Goal: Information Seeking & Learning: Learn about a topic

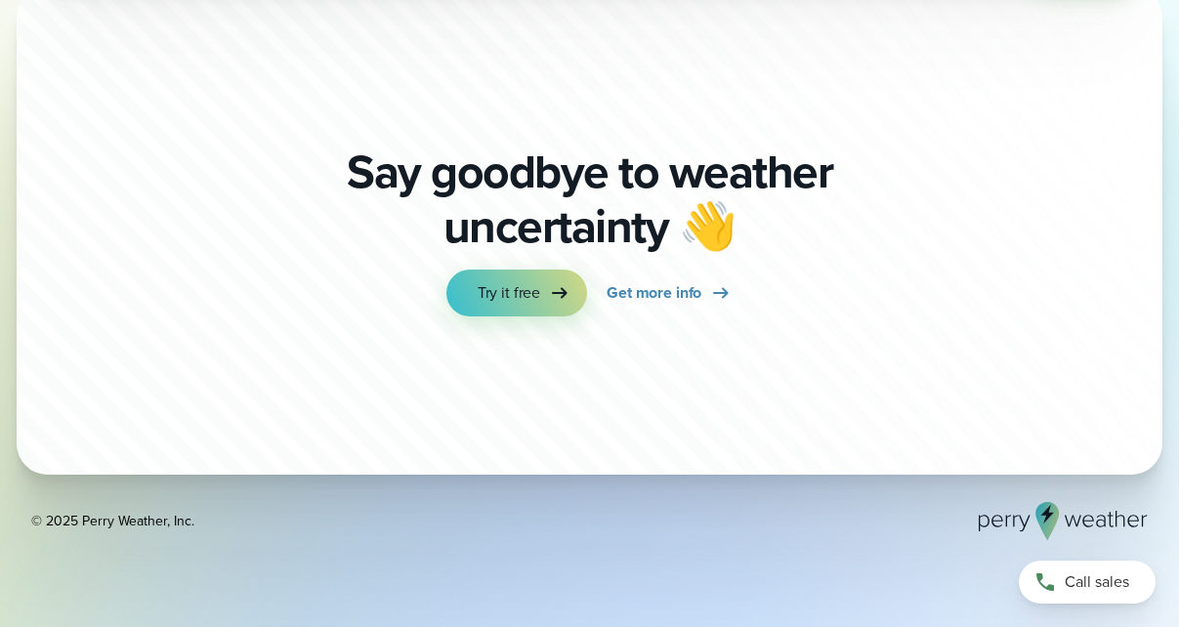
scroll to position [5979, 0]
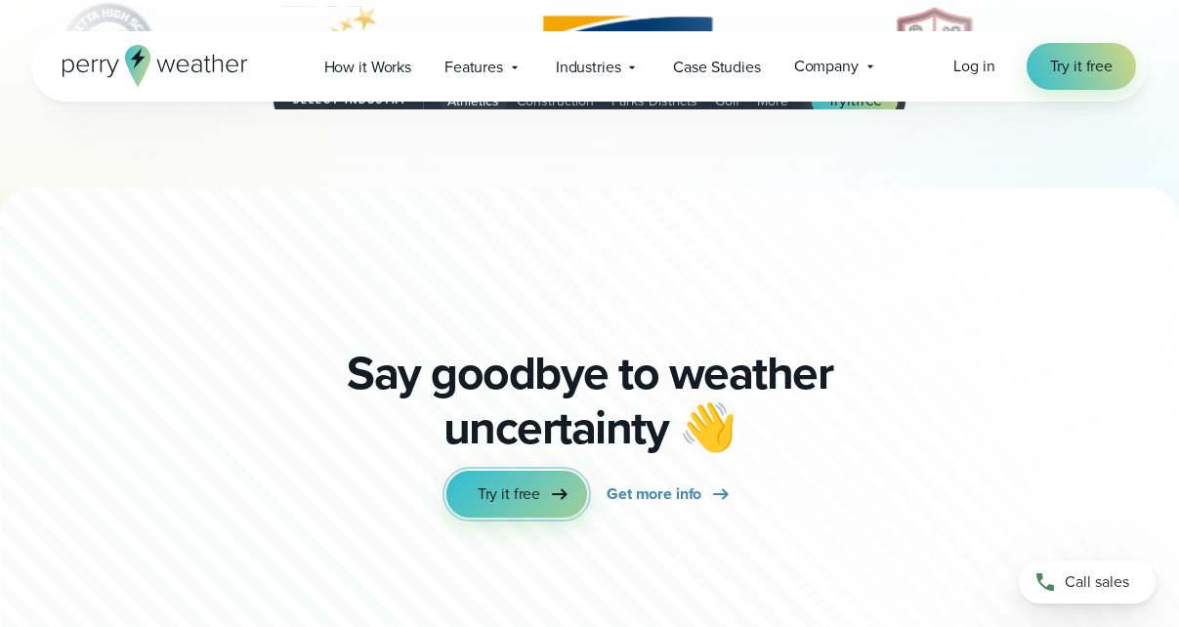
click at [530, 506] on span "Try it free" at bounding box center [509, 494] width 63 height 23
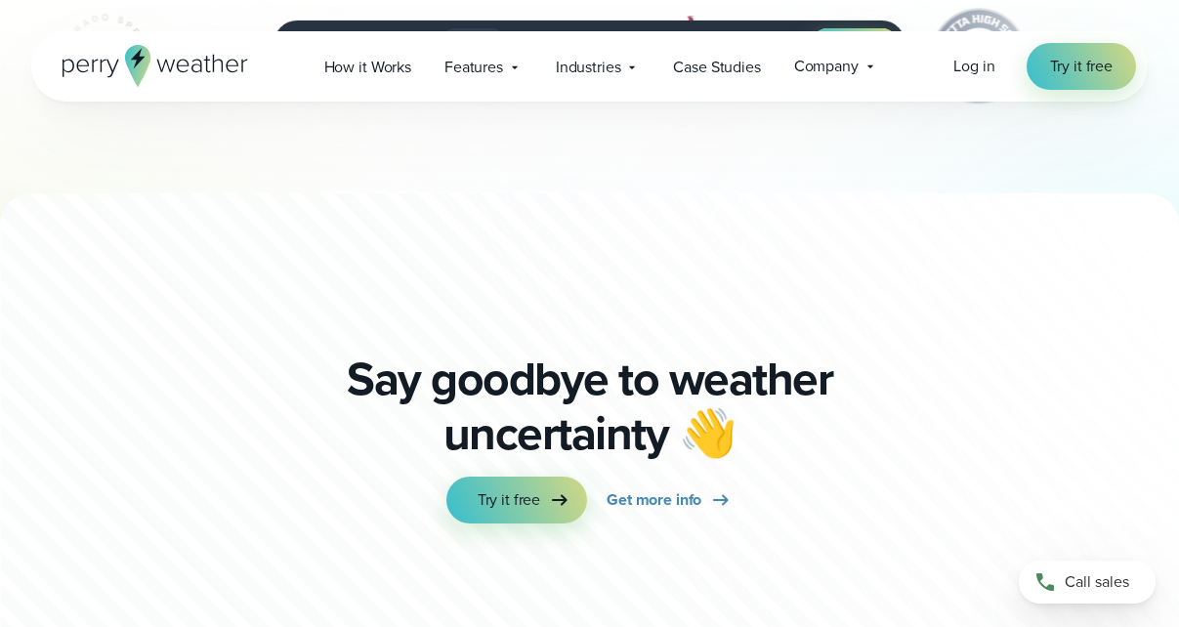
scroll to position [5979, 0]
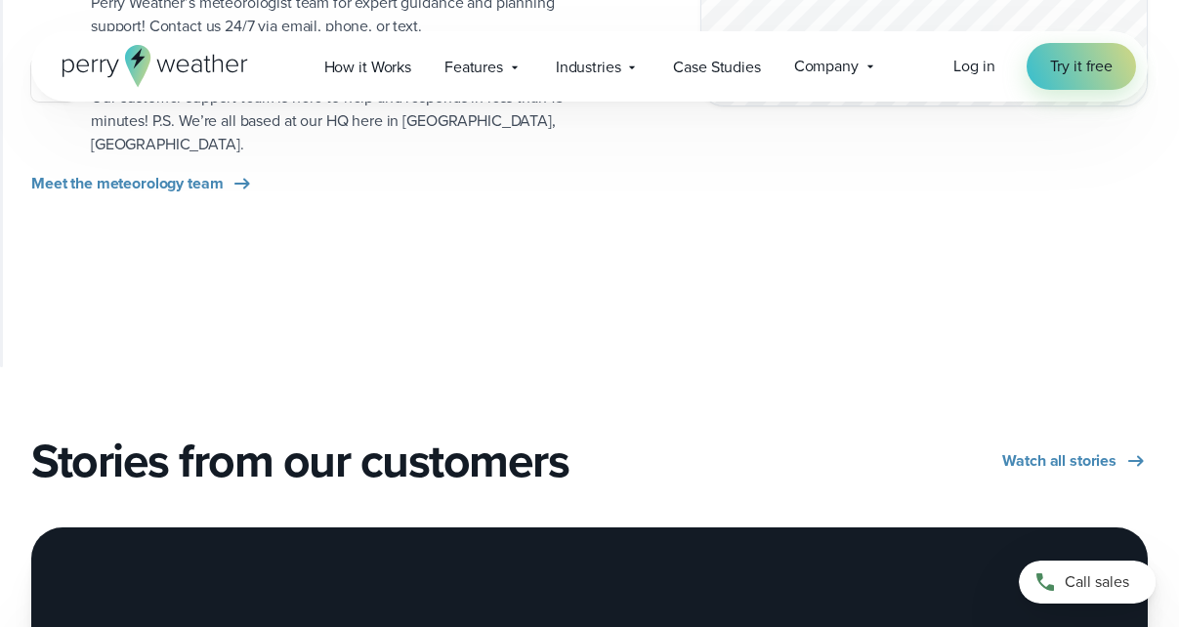
scroll to position [2063, 0]
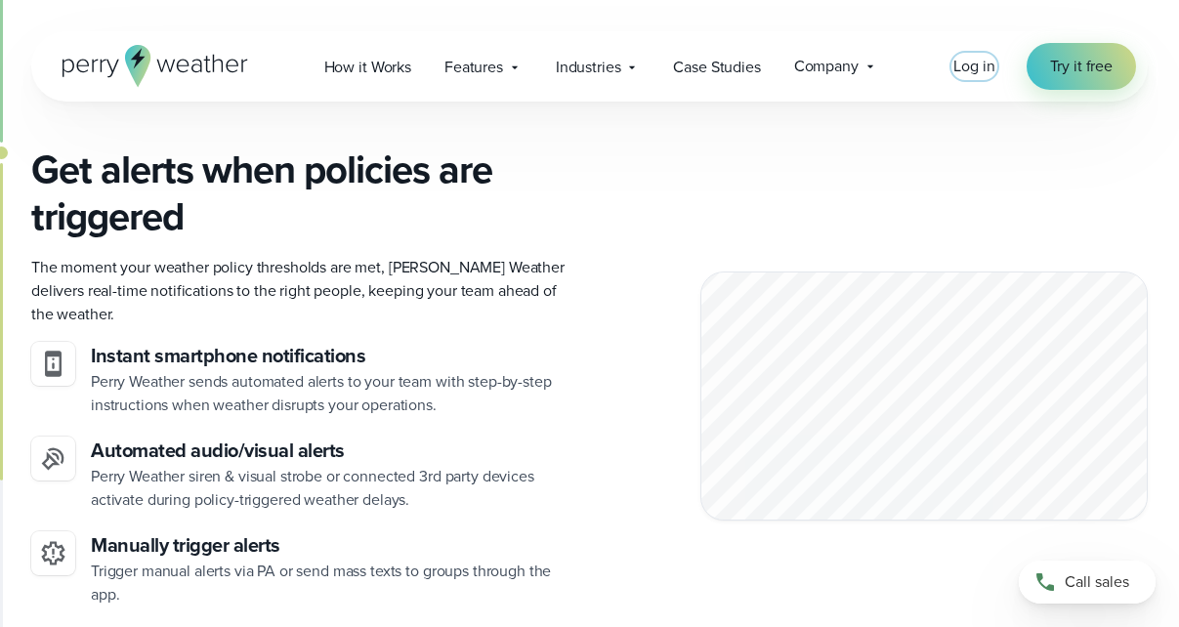
click at [965, 68] on span "Log in" at bounding box center [973, 66] width 41 height 22
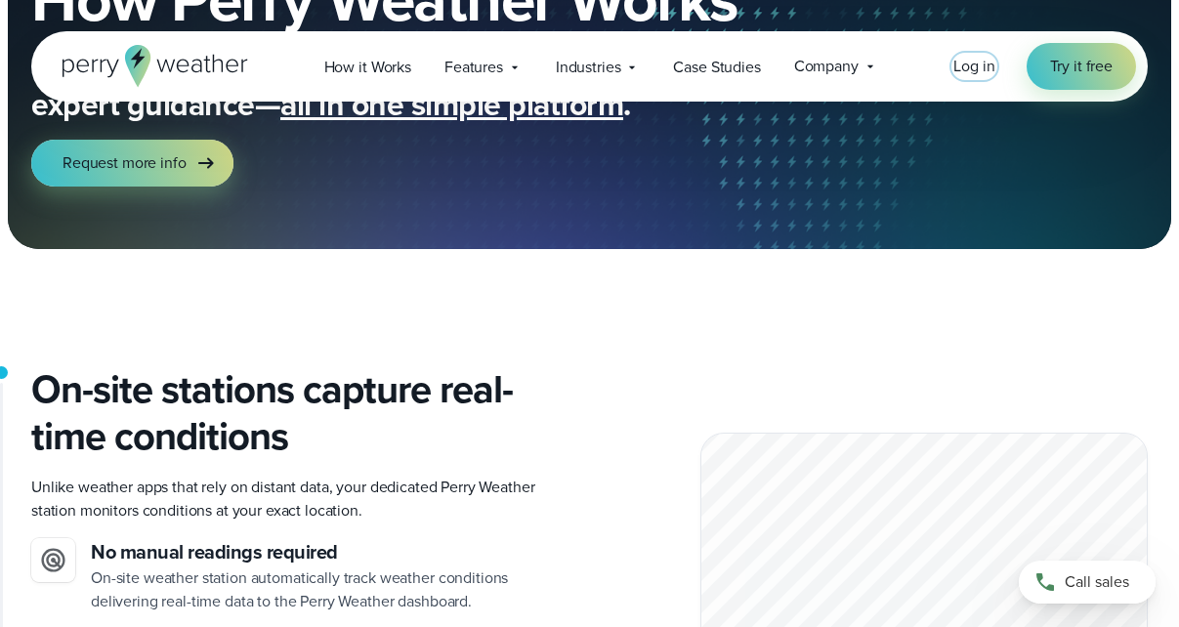
scroll to position [0, 0]
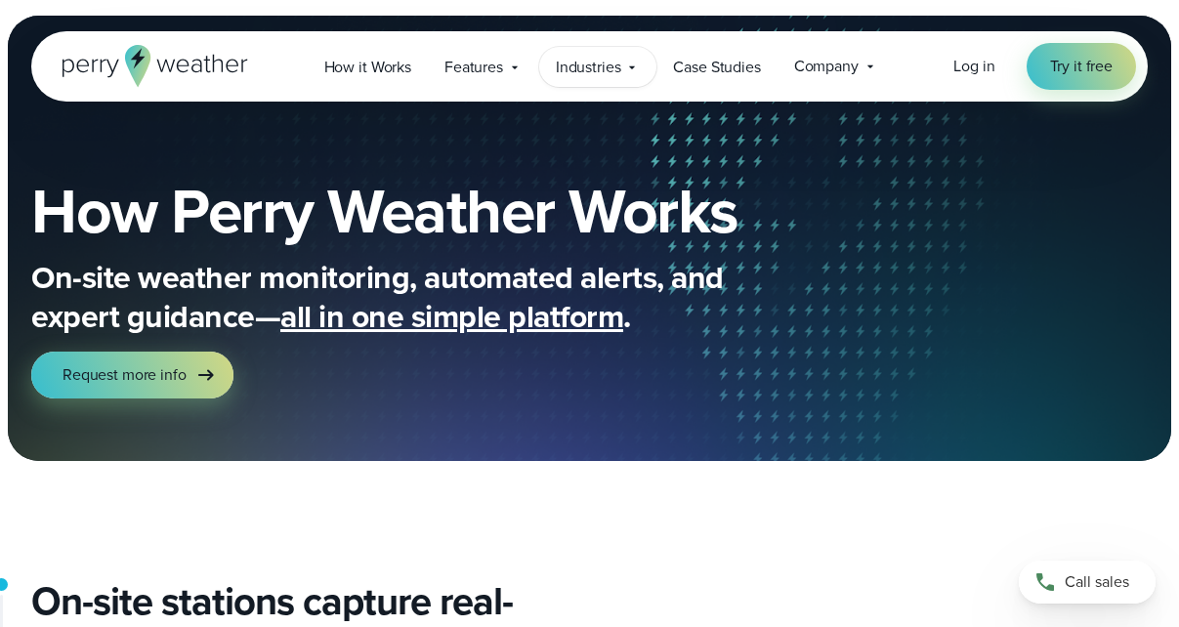
click at [587, 73] on span "Industries" at bounding box center [588, 67] width 65 height 23
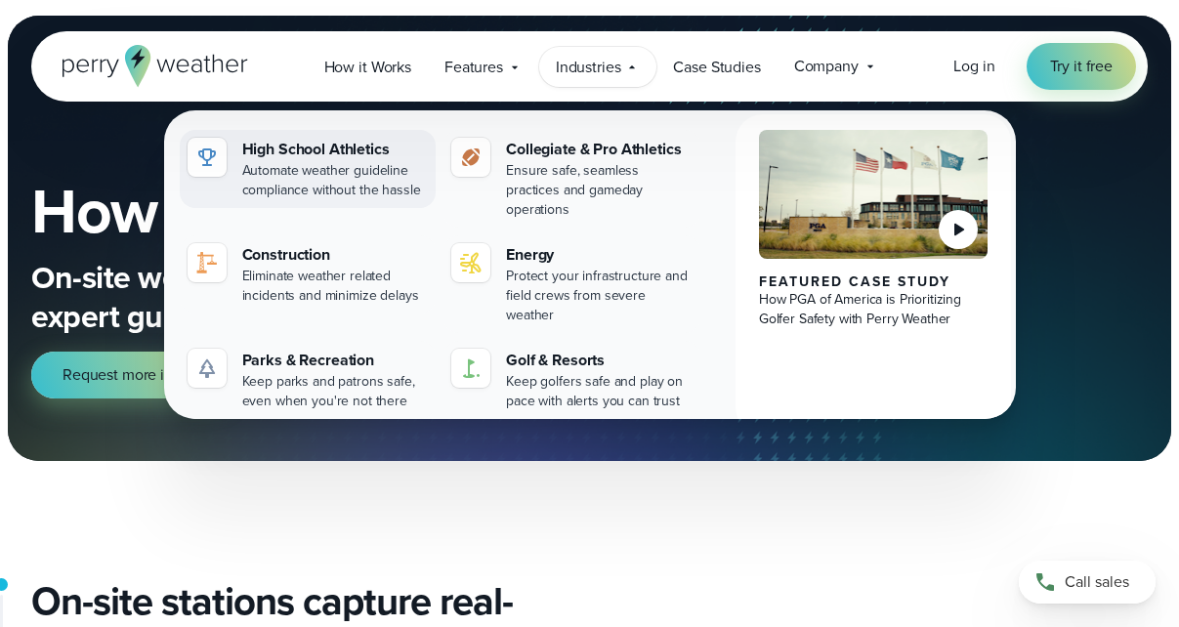
click at [268, 172] on div "Automate weather guideline compliance without the hassle" at bounding box center [335, 180] width 187 height 39
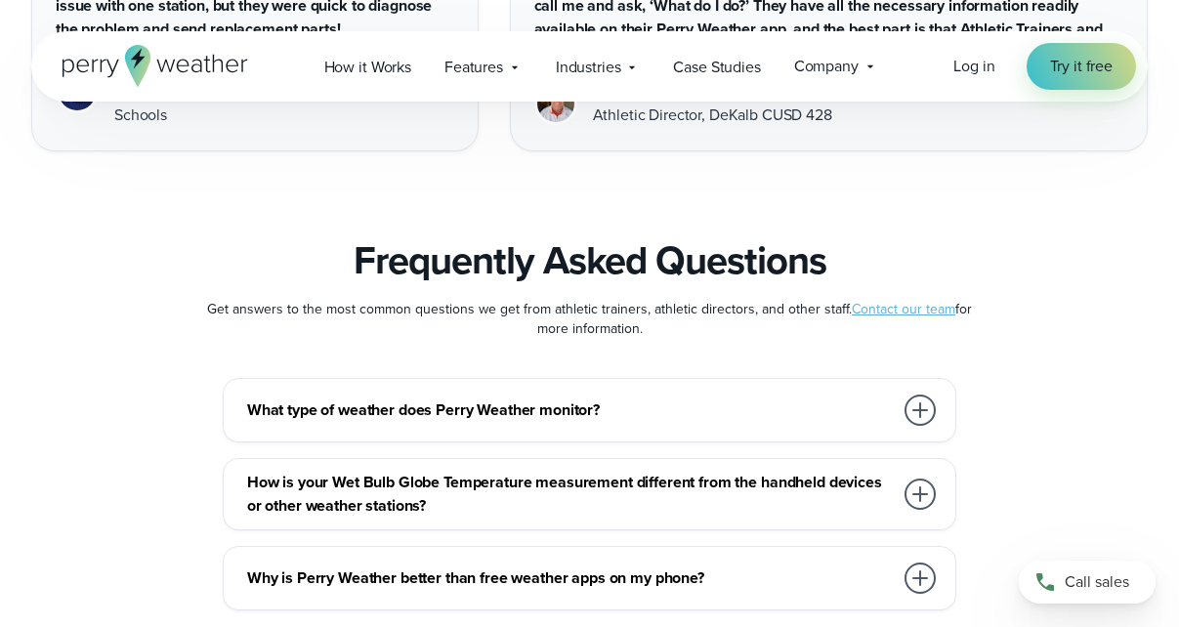
scroll to position [10173, 0]
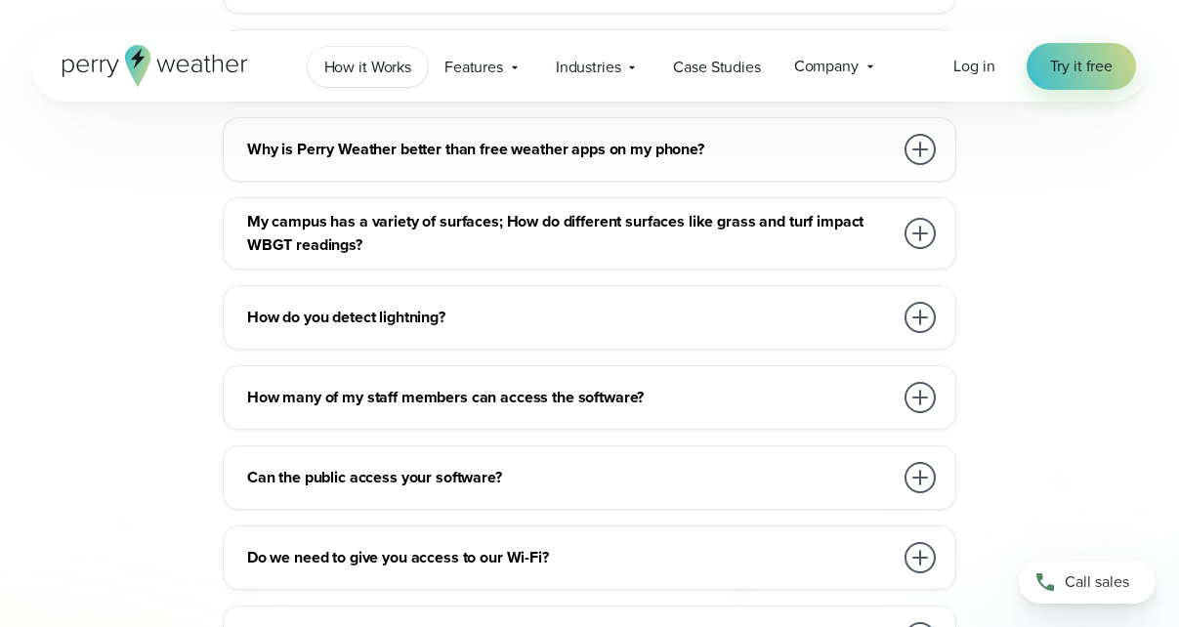
click at [392, 67] on span "How it Works" at bounding box center [367, 67] width 87 height 23
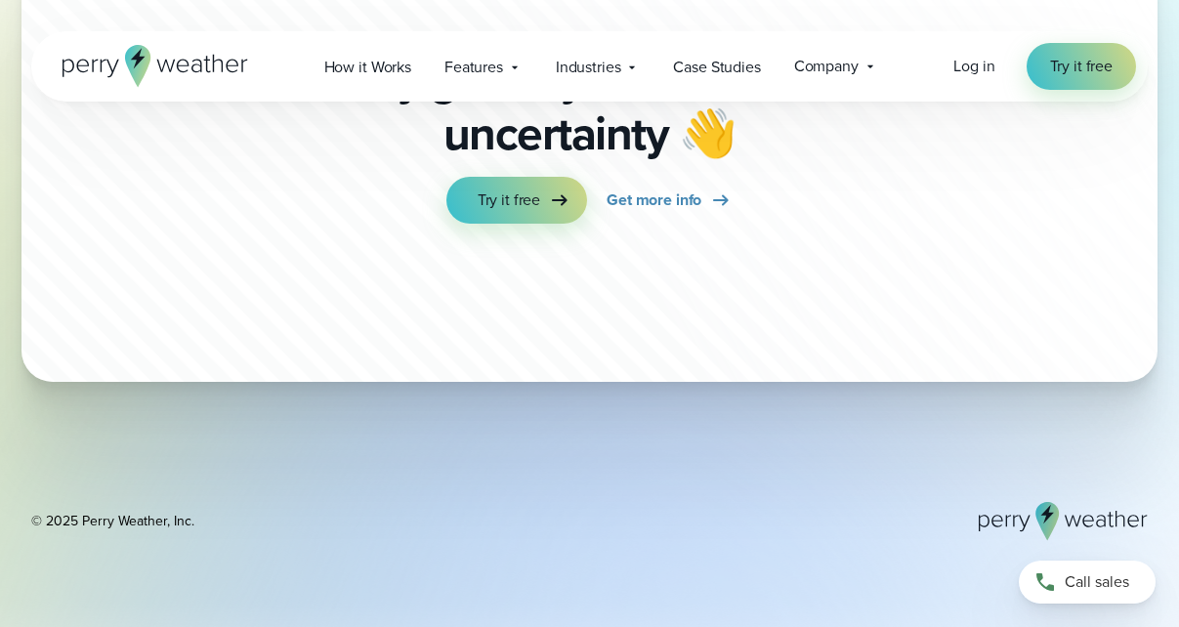
scroll to position [5740, 0]
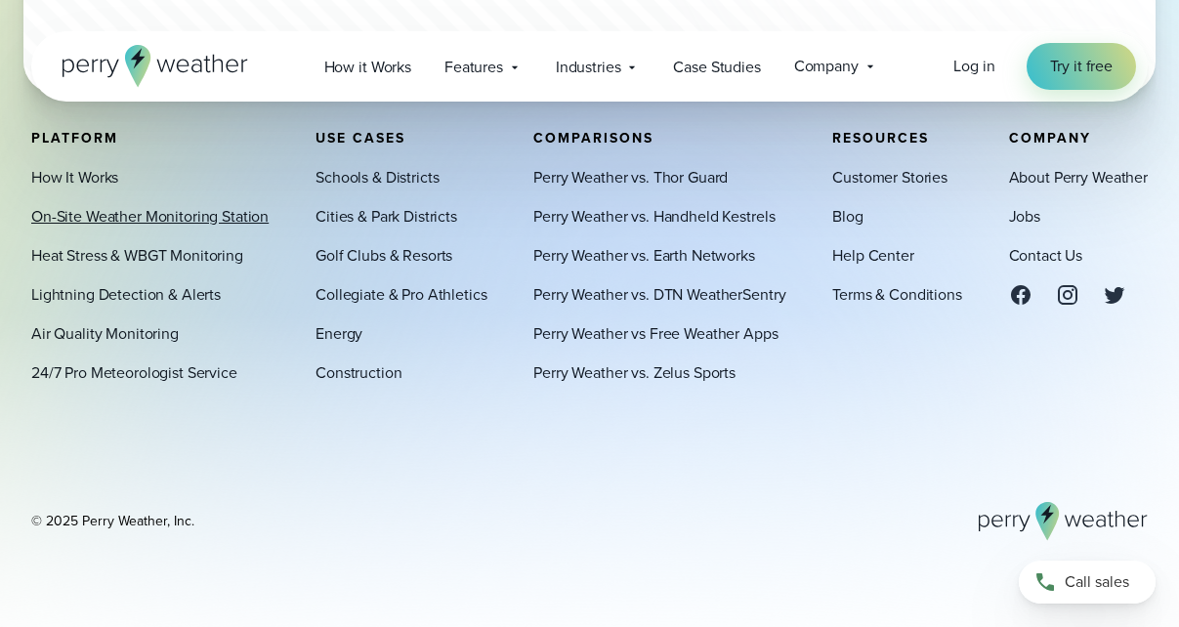
click at [246, 223] on link "On-Site Weather Monitoring Station" at bounding box center [149, 216] width 237 height 23
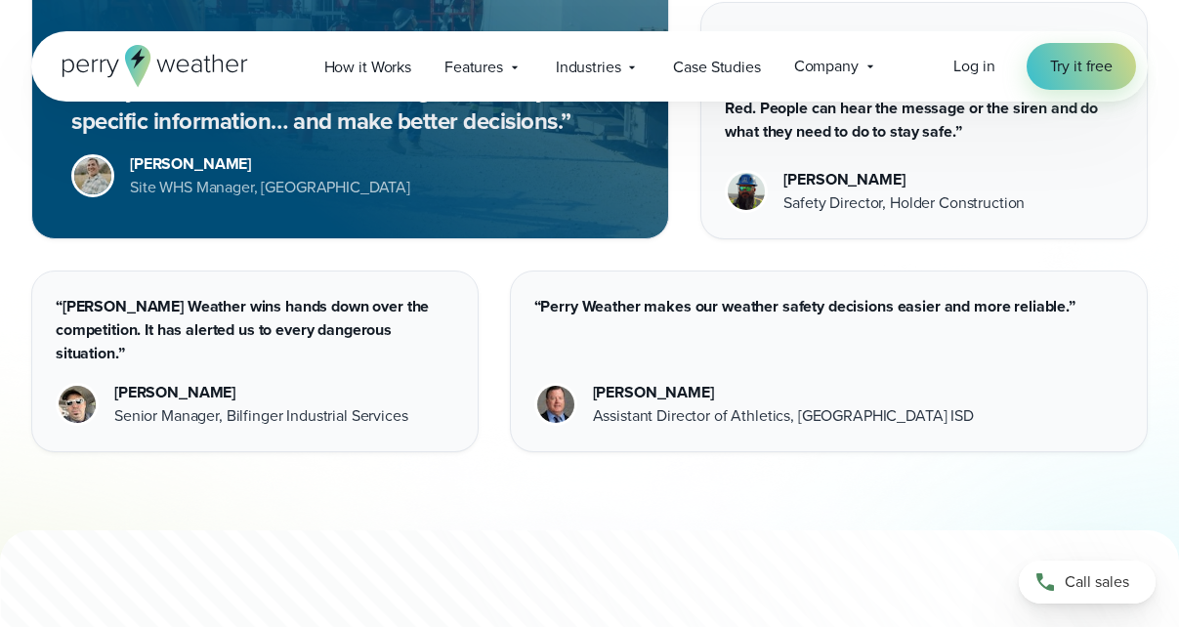
scroll to position [5400, 0]
